Goal: Use online tool/utility: Utilize a website feature to perform a specific function

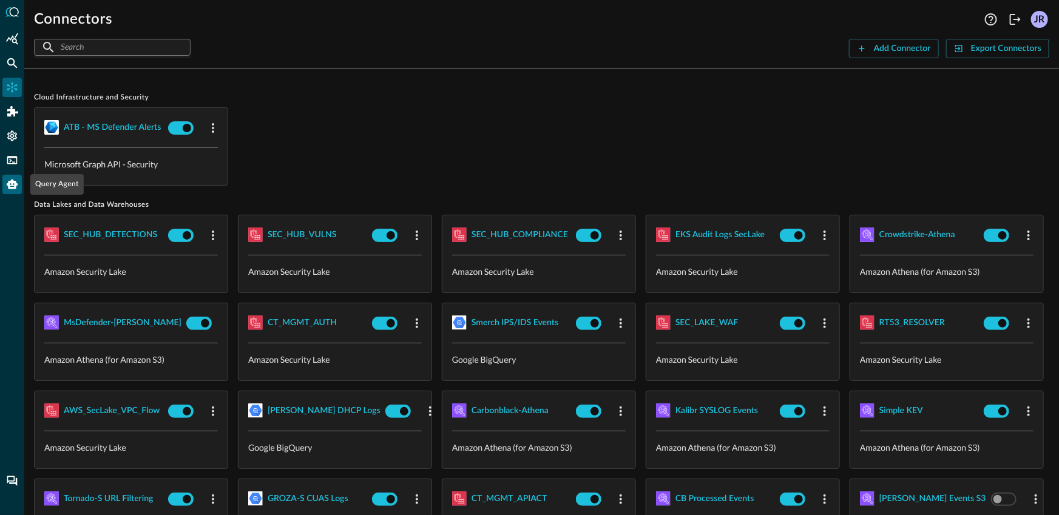
click at [16, 189] on icon "Query Agent" at bounding box center [12, 184] width 12 height 12
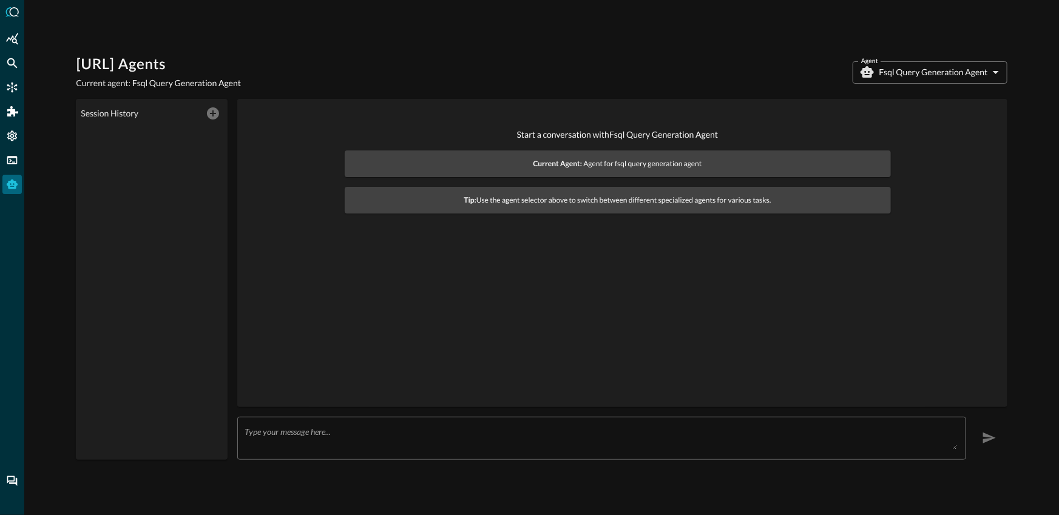
click at [532, 436] on textarea at bounding box center [601, 438] width 713 height 23
click at [387, 103] on div "Start a conversation with Fsql Query Generation Agent Current Agent: Agent for …" at bounding box center [622, 253] width 770 height 308
click at [13, 90] on icon "Connectors" at bounding box center [12, 88] width 10 height 10
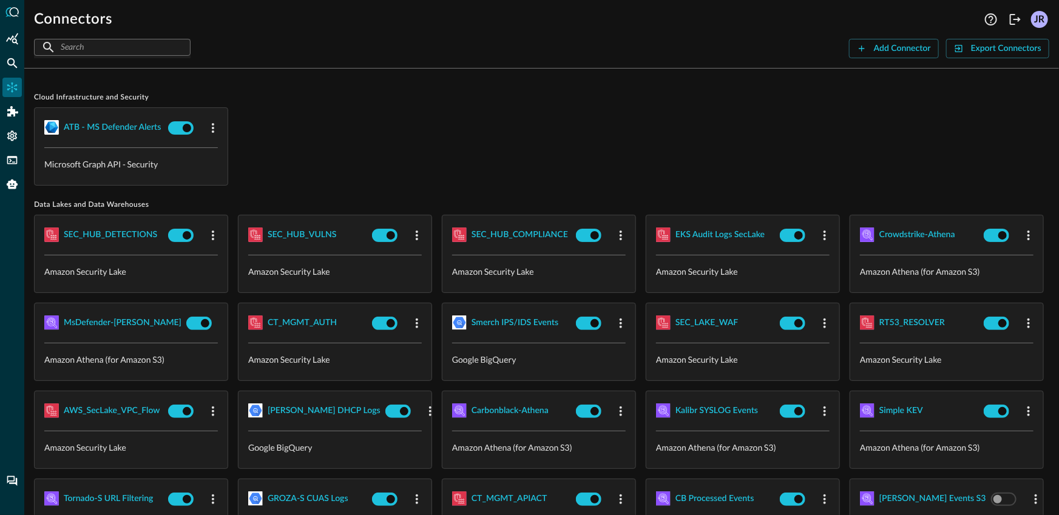
click at [450, 147] on div "ATB - MS Defender Alerts Microsoft Graph API - Security" at bounding box center [541, 146] width 1015 height 78
click at [1017, 23] on icon "Logout" at bounding box center [1015, 19] width 15 height 15
